Goal: Task Accomplishment & Management: Manage account settings

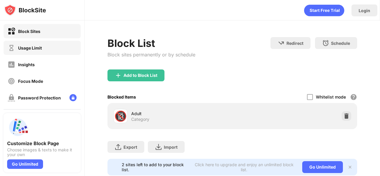
click at [32, 52] on div "Usage Limit" at bounding box center [42, 48] width 77 height 14
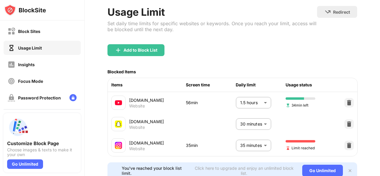
scroll to position [33, 0]
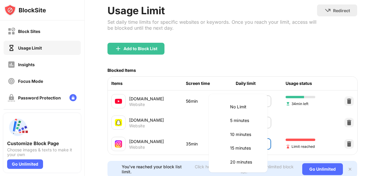
click at [249, 143] on body "Block Sites Usage Limit Insights Focus Mode Password Protection Custom Block Pa…" at bounding box center [190, 88] width 380 height 176
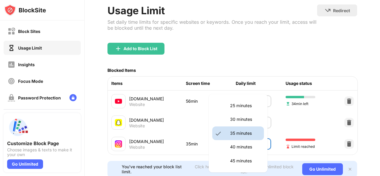
click at [239, 121] on p "30 minutes" at bounding box center [245, 119] width 30 height 7
type input "**"
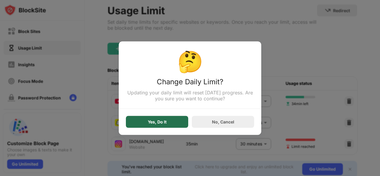
click at [177, 121] on div "Yes, Do It" at bounding box center [157, 122] width 62 height 12
